Goal: Task Accomplishment & Management: Use online tool/utility

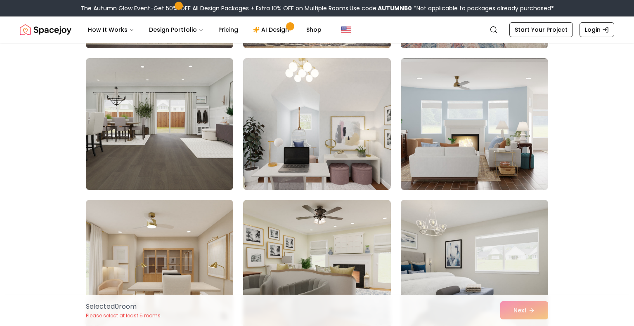
scroll to position [1331, 0]
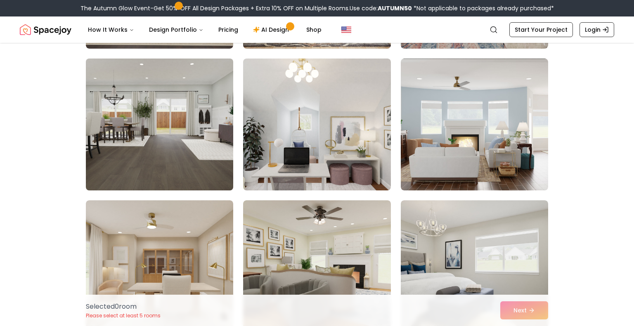
click at [199, 167] on img at bounding box center [159, 124] width 155 height 139
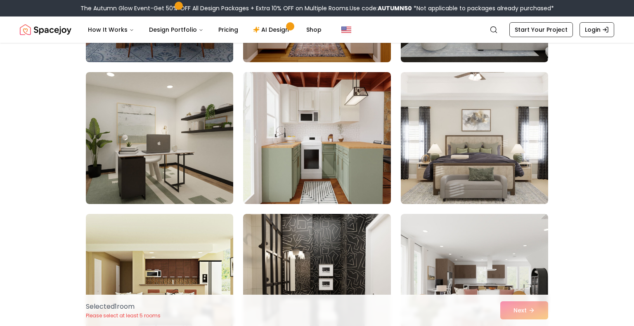
scroll to position [4157, 0]
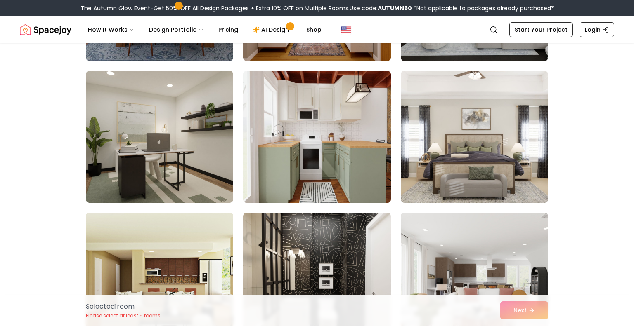
click at [337, 165] on img at bounding box center [316, 137] width 155 height 139
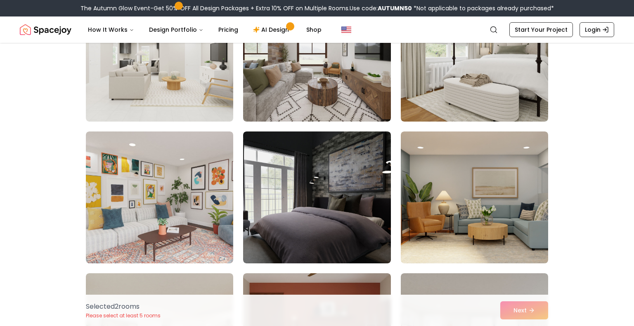
scroll to position [121, 0]
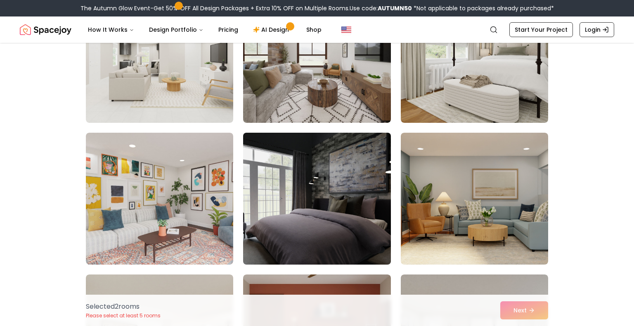
click at [344, 211] on img at bounding box center [316, 199] width 155 height 139
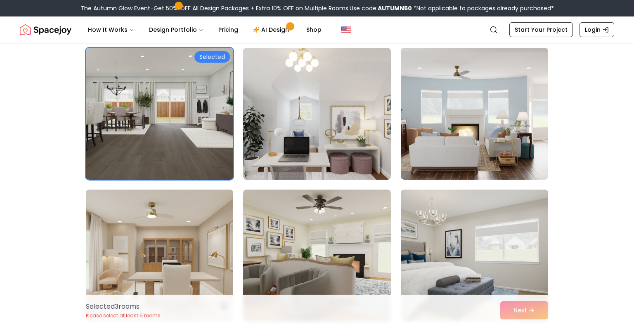
scroll to position [1342, 0]
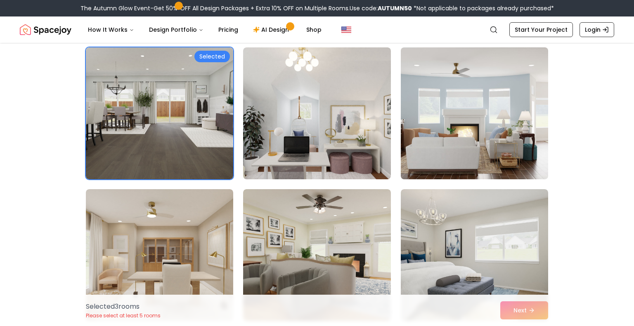
click at [464, 127] on img at bounding box center [474, 113] width 155 height 139
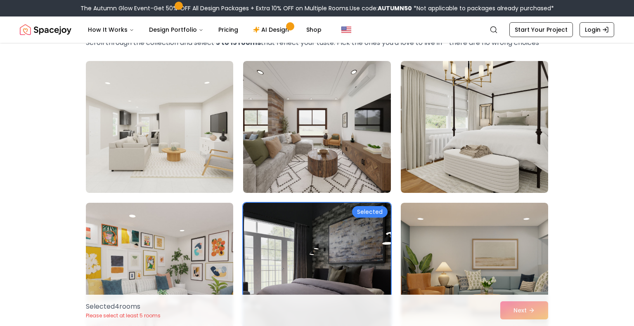
scroll to position [53, 0]
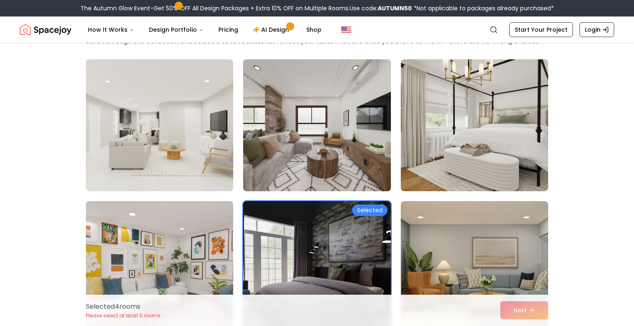
click at [336, 168] on img at bounding box center [316, 125] width 155 height 139
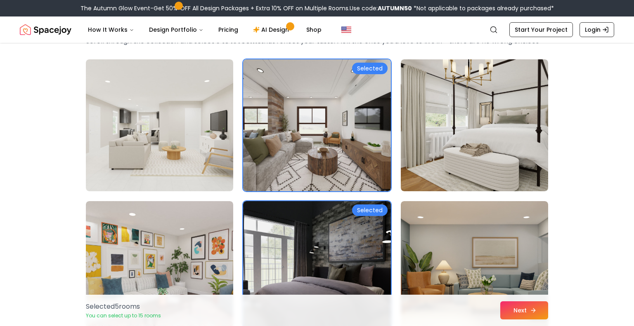
click at [520, 313] on button "Next" at bounding box center [524, 311] width 48 height 18
